Goal: Information Seeking & Learning: Find contact information

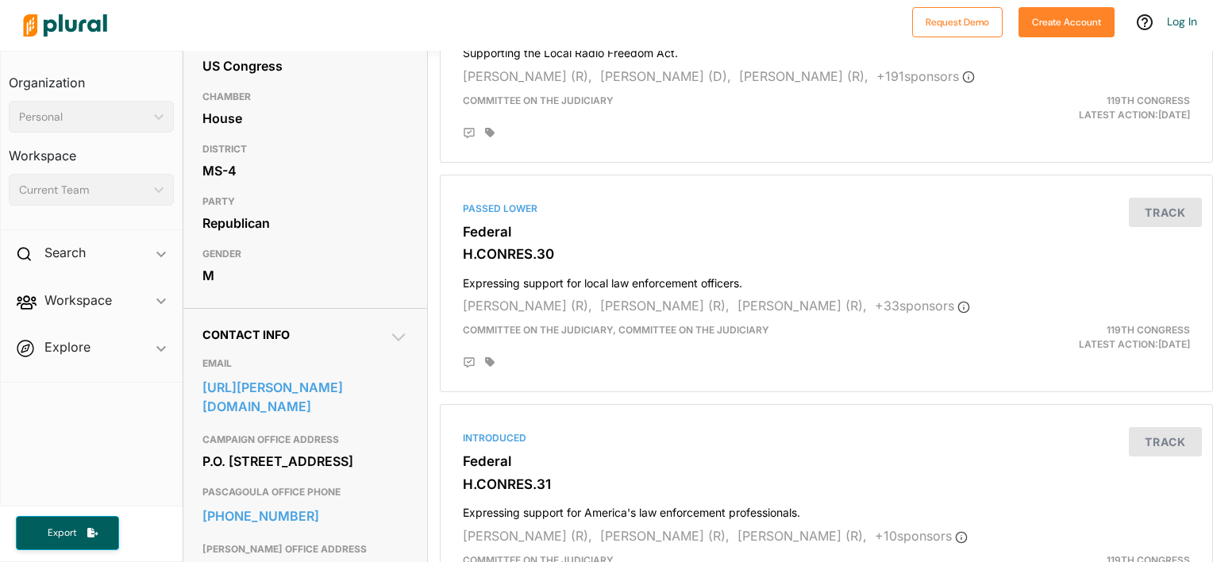
scroll to position [317, 0]
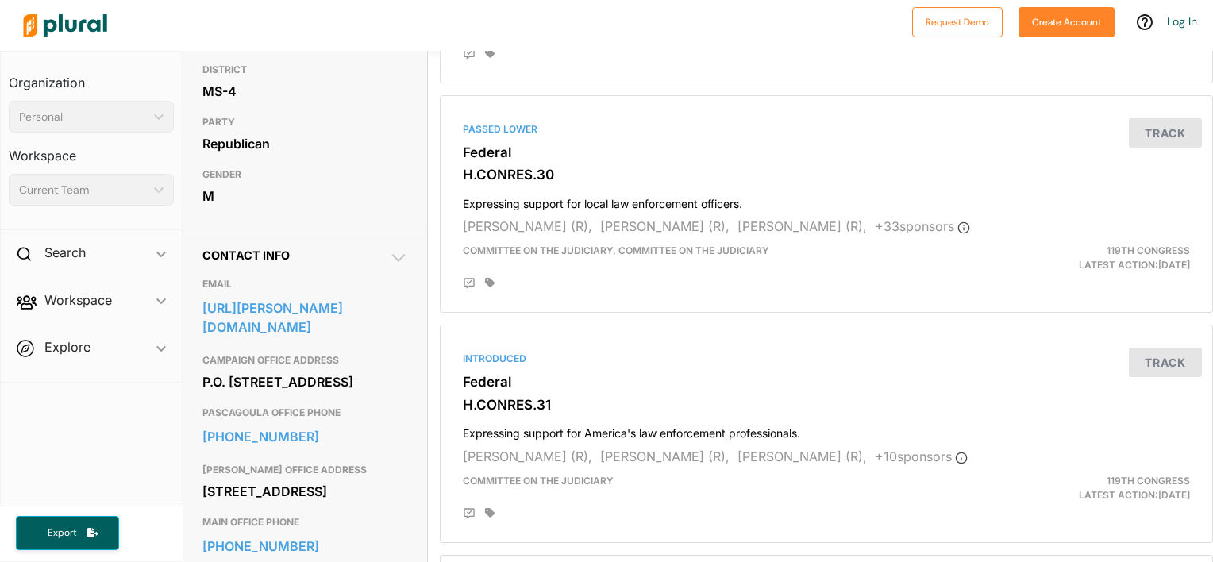
click at [394, 257] on icon at bounding box center [398, 257] width 19 height 19
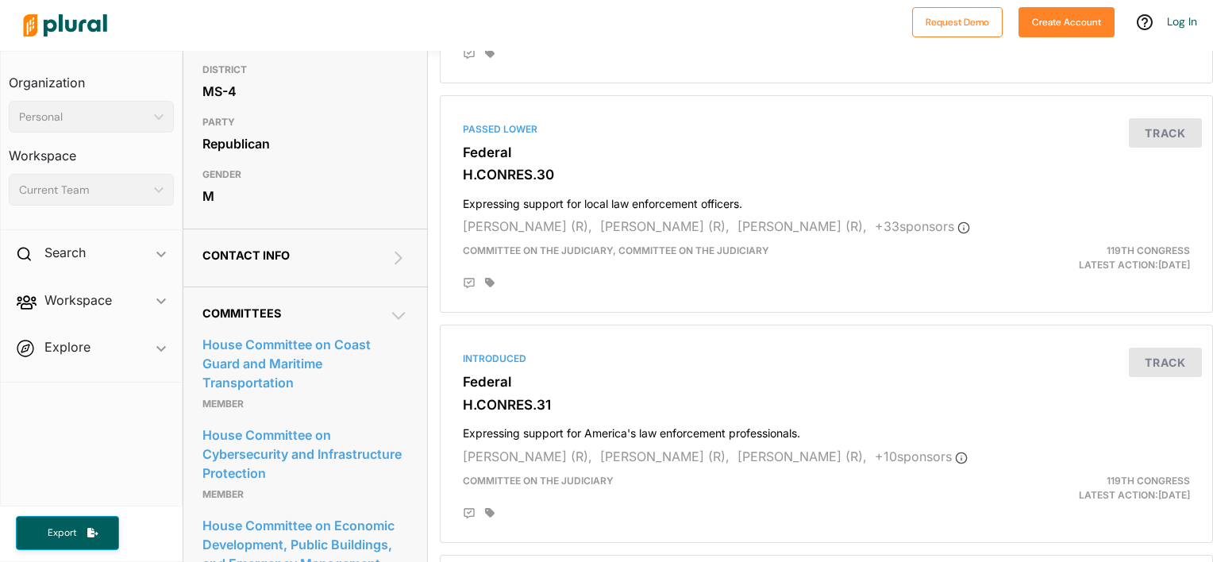
click at [394, 257] on icon at bounding box center [398, 257] width 19 height 19
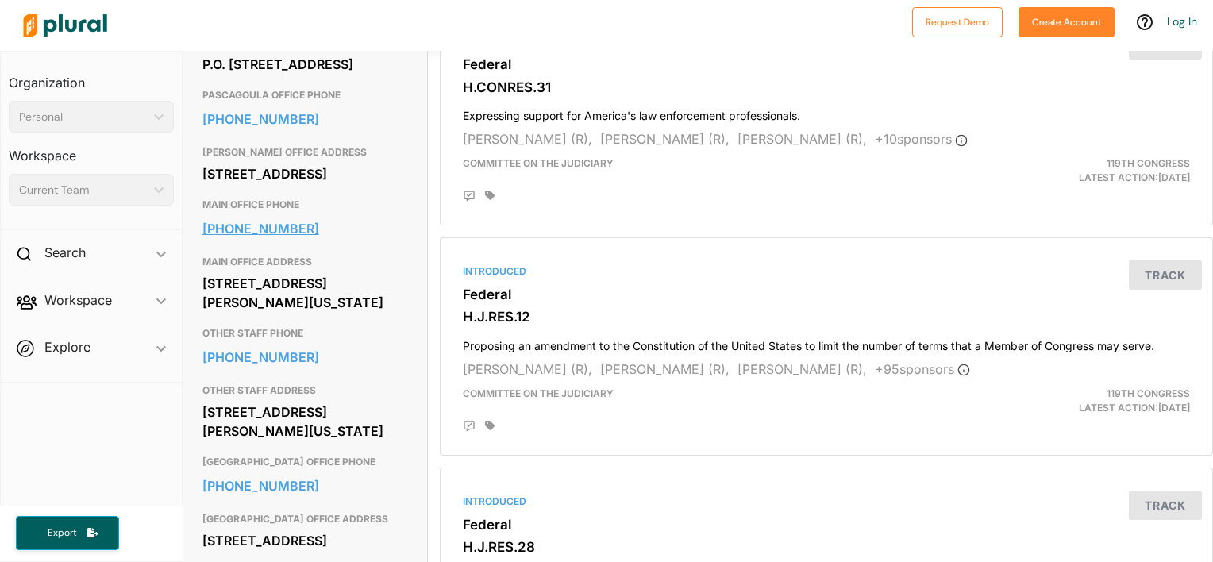
scroll to position [714, 0]
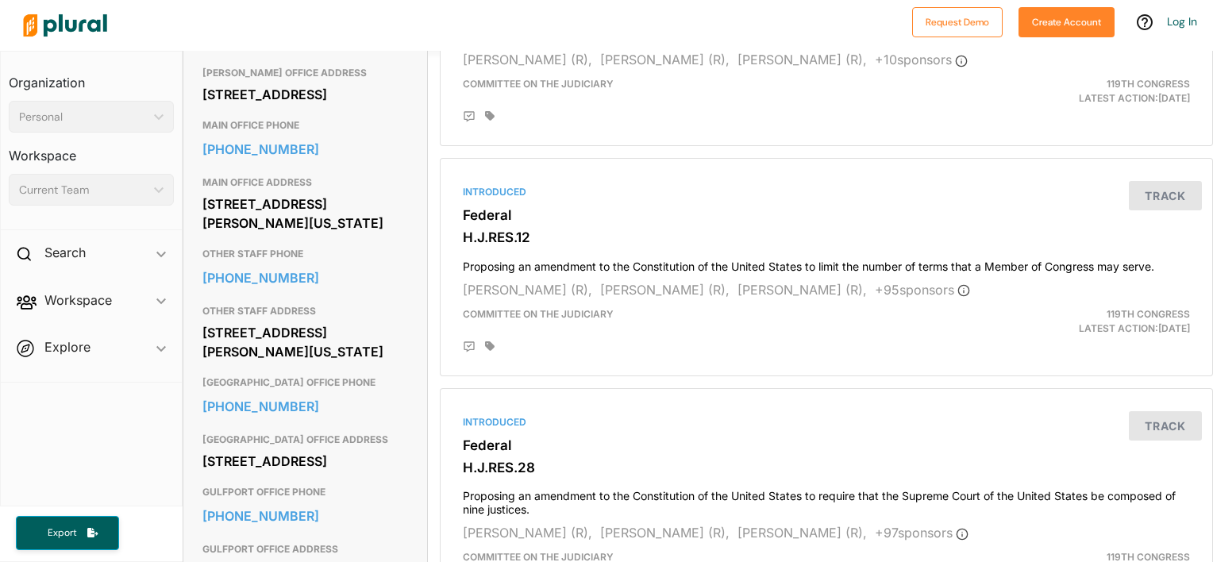
drag, startPoint x: 202, startPoint y: 225, endPoint x: 360, endPoint y: 256, distance: 160.9
click at [360, 235] on div "443 Cannon House Office Building Washington, DC 20515" at bounding box center [305, 213] width 206 height 43
drag, startPoint x: 360, startPoint y: 256, endPoint x: 295, endPoint y: 261, distance: 65.3
copy div "443 Cannon House Office Building Washington, DC 20515"
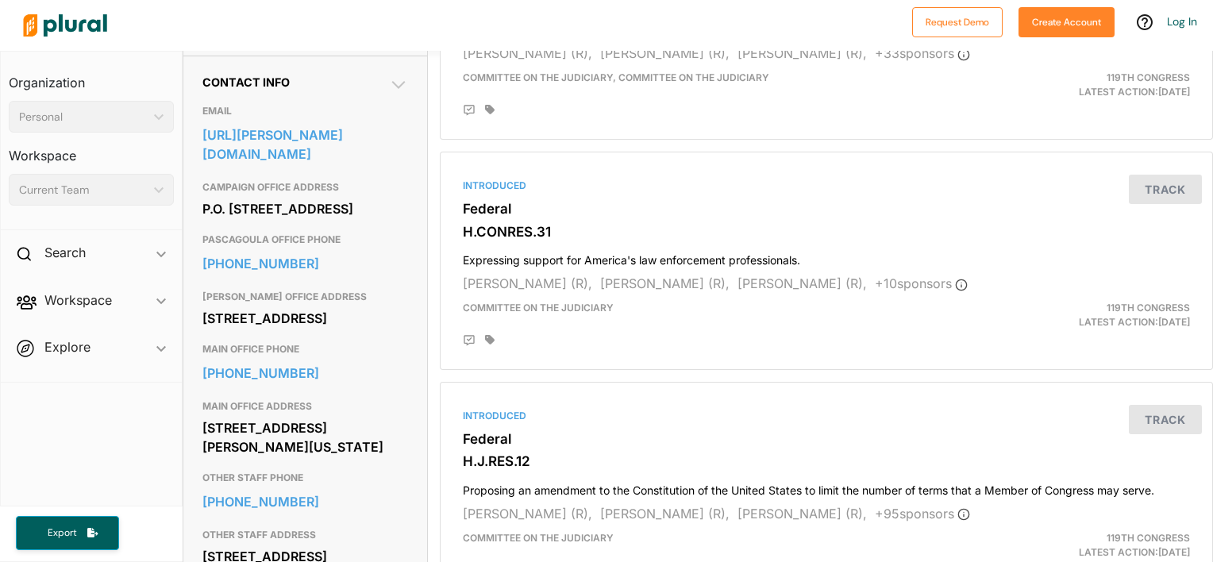
scroll to position [317, 0]
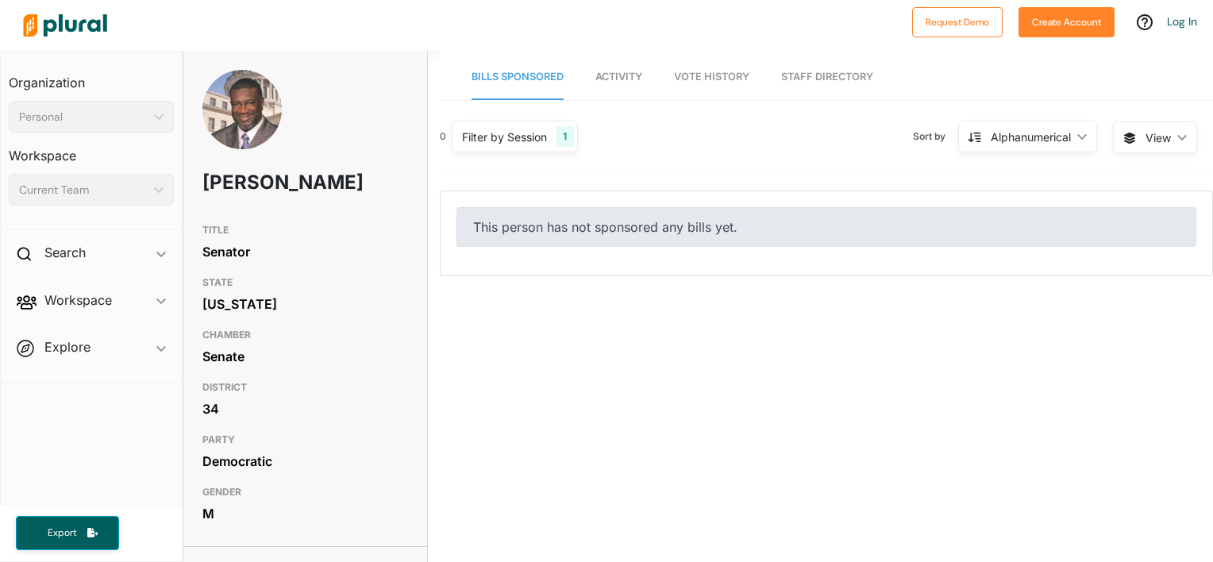
click at [230, 88] on img at bounding box center [241, 123] width 79 height 106
click at [626, 76] on span "Activity" at bounding box center [618, 77] width 47 height 12
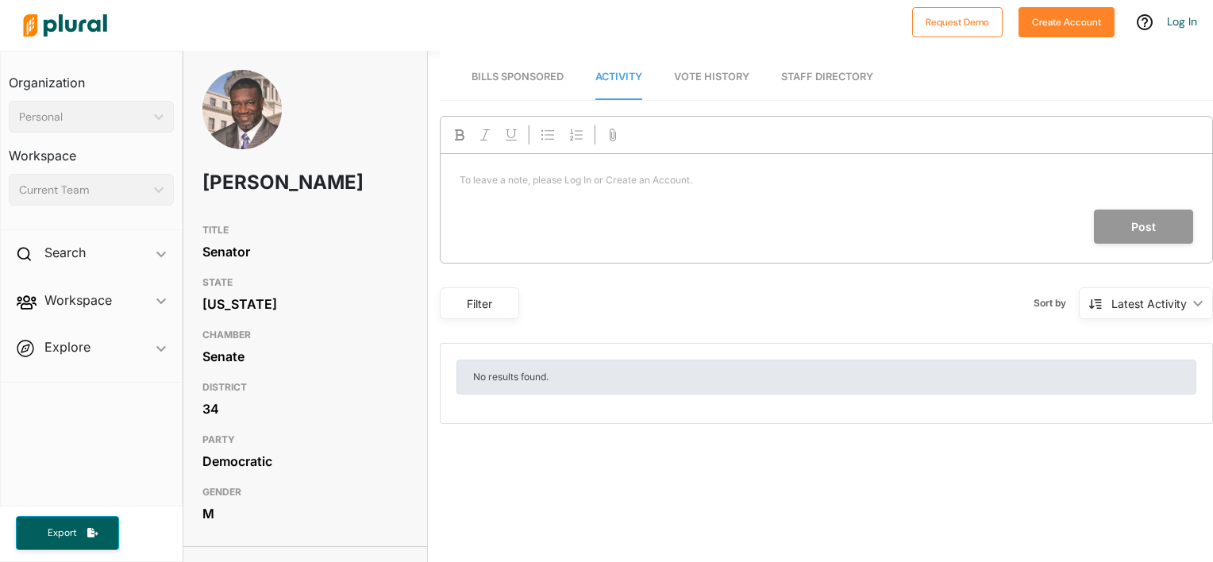
click at [702, 71] on span "Vote History" at bounding box center [711, 77] width 75 height 12
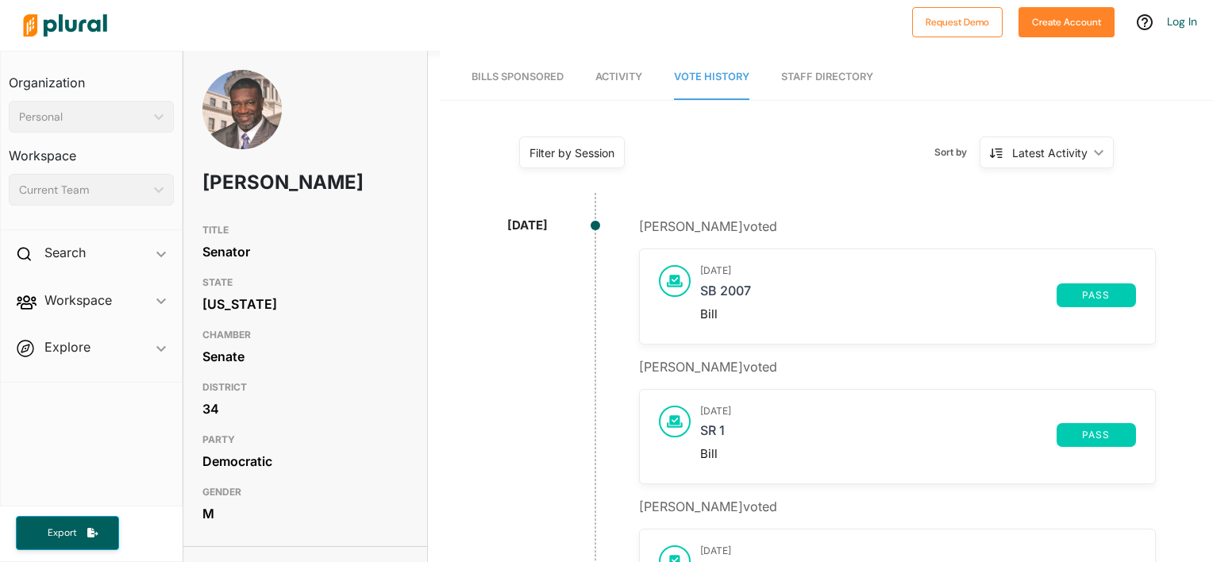
click at [810, 75] on link "Staff Directory" at bounding box center [827, 77] width 92 height 45
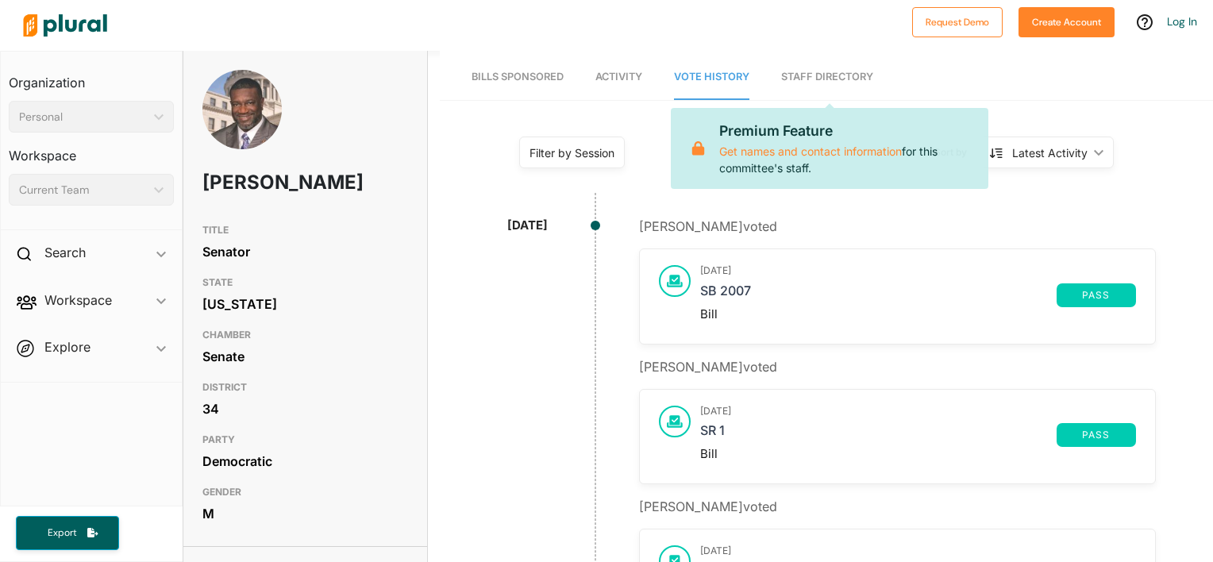
click at [571, 77] on nav "Bills Sponsored Activity Vote History Staff Directory Premium Feature Get names…" at bounding box center [826, 75] width 773 height 49
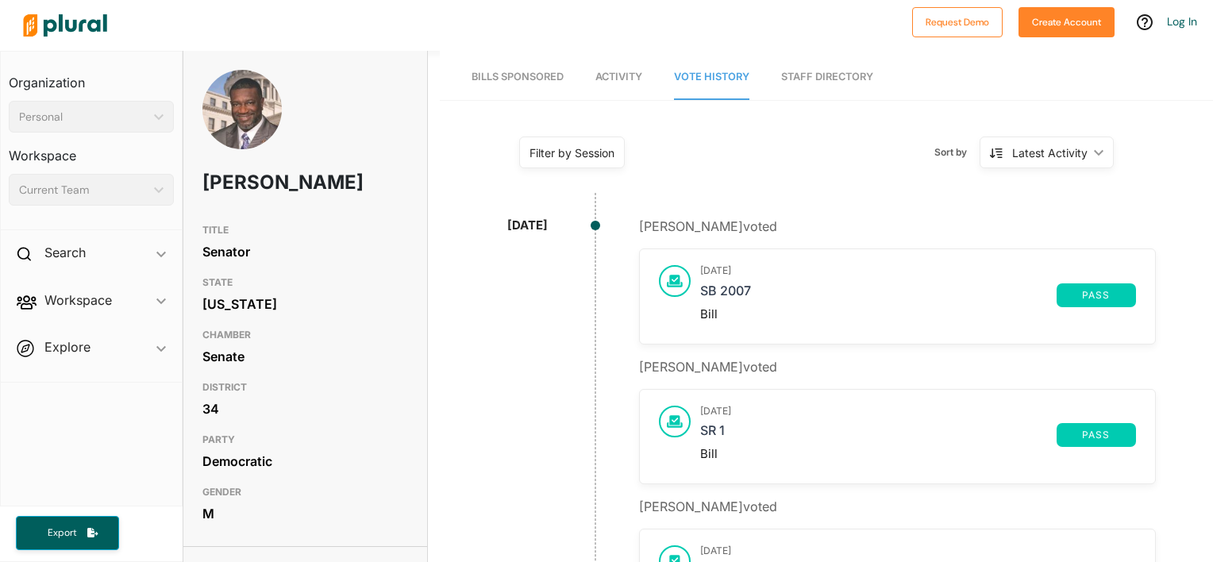
click at [552, 75] on span "Bills Sponsored" at bounding box center [517, 77] width 92 height 12
